Goal: Find specific page/section: Find specific page/section

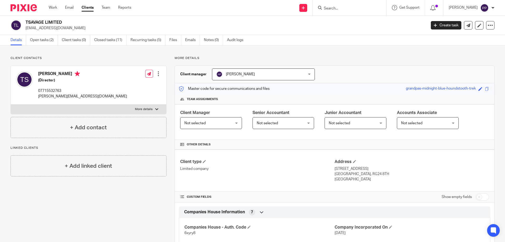
click at [332, 7] on input "Search" at bounding box center [347, 8] width 47 height 5
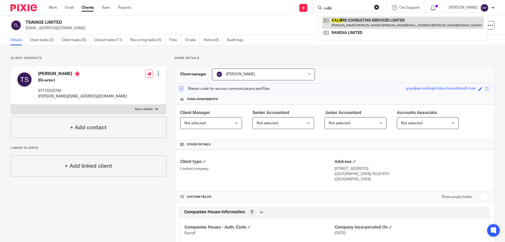
type input "celib"
click at [353, 27] on link at bounding box center [403, 23] width 162 height 12
